Goal: Information Seeking & Learning: Learn about a topic

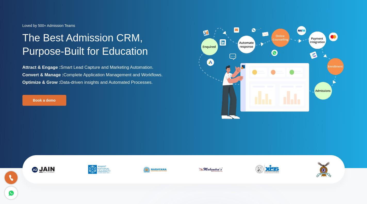
scroll to position [26, 0]
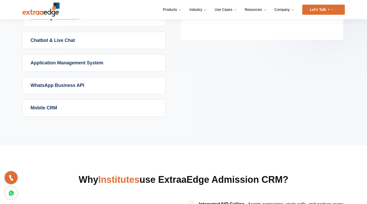
scroll to position [387, 0]
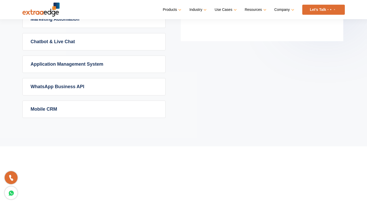
click at [42, 109] on link "Mobile CRM" at bounding box center [94, 109] width 143 height 17
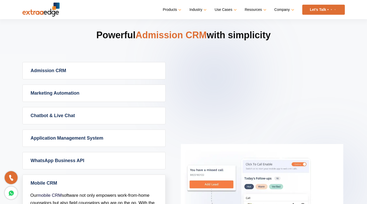
scroll to position [206, 0]
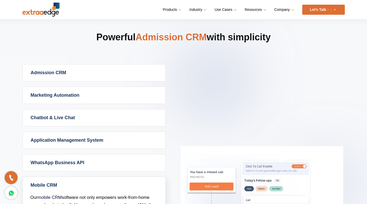
click at [61, 75] on link "Admission CRM" at bounding box center [94, 72] width 143 height 17
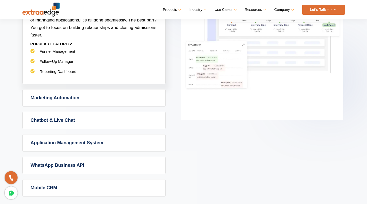
scroll to position [310, 0]
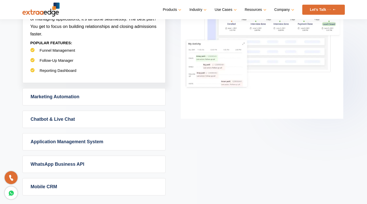
click at [59, 116] on link "Chatbot & Live Chat" at bounding box center [94, 119] width 143 height 17
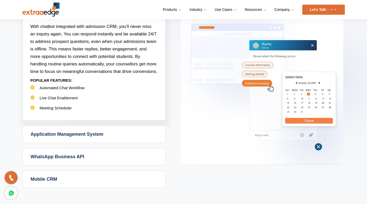
click at [66, 127] on link "Application Management System" at bounding box center [94, 134] width 143 height 17
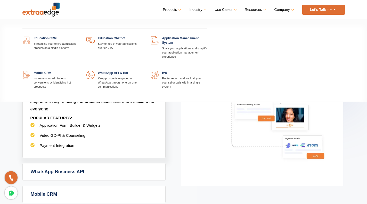
click at [176, 9] on link "Products" at bounding box center [172, 9] width 18 height 7
click at [234, 46] on div "Education CRM Streamline your entire admissions process on a single platform Ed…" at bounding box center [184, 63] width 330 height 76
drag, startPoint x: 233, startPoint y: 46, endPoint x: 198, endPoint y: 45, distance: 35.4
click at [221, 46] on div "Education CRM Streamline your entire admissions process on a single platform Ed…" at bounding box center [184, 63] width 330 height 76
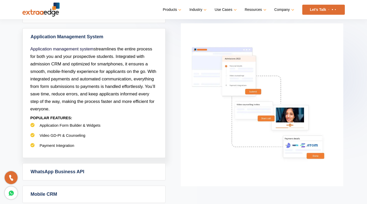
click at [64, 14] on div "Products Education CRM Streamline your entire admissions process on a single pl…" at bounding box center [202, 10] width 285 height 10
